Goal: Communication & Community: Answer question/provide support

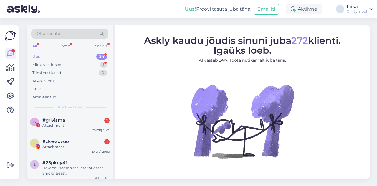
click at [46, 55] on div "Uus 24" at bounding box center [69, 56] width 77 height 8
click at [40, 45] on div "All Web Socials" at bounding box center [69, 46] width 77 height 9
click at [35, 45] on div "All" at bounding box center [34, 46] width 7 height 8
click at [58, 132] on div "g #grlvisma 1 Attachment [DATE] 21:01" at bounding box center [70, 123] width 87 height 21
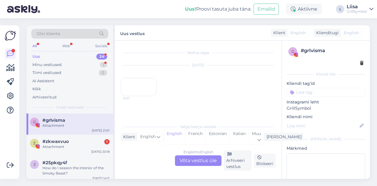
scroll to position [31, 0]
click at [53, 146] on div "Attachment" at bounding box center [75, 146] width 67 height 5
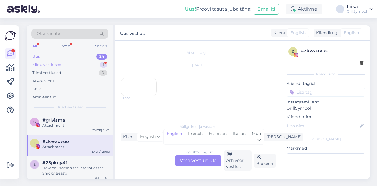
click at [48, 64] on div "Minu vestlused" at bounding box center [46, 65] width 29 height 6
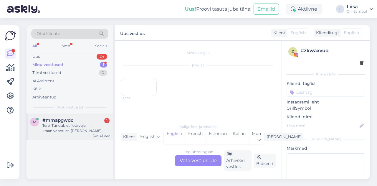
click at [60, 132] on div "Tere, Tundub et ikka vaja kraanivahetust. [PERSON_NAME] leegi suureks aga regul…" at bounding box center [75, 128] width 67 height 11
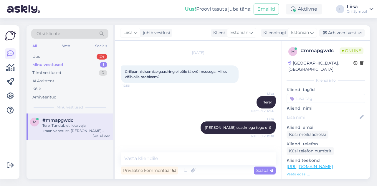
scroll to position [426, 0]
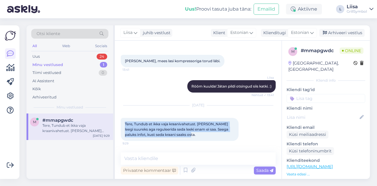
drag, startPoint x: 125, startPoint y: 124, endPoint x: 206, endPoint y: 135, distance: 81.8
click at [206, 135] on div "Tere, Tundub et ikka vaja kraanivahetust. [PERSON_NAME] leegi suureks aga regul…" at bounding box center [180, 129] width 118 height 23
copy span "Tere, Tundub et ikka vaja kraanivahetust. [PERSON_NAME] leegi suureks aga regul…"
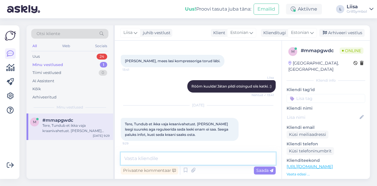
click at [134, 156] on textarea at bounding box center [198, 158] width 155 height 12
